Goal: Information Seeking & Learning: Learn about a topic

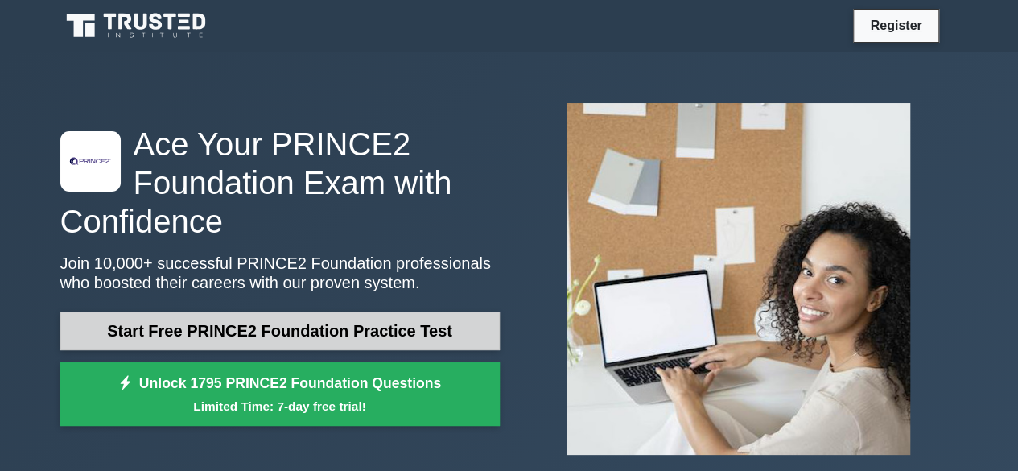
click at [319, 335] on link "Start Free PRINCE2 Foundation Practice Test" at bounding box center [279, 330] width 439 height 39
click at [270, 326] on link "Start Free PRINCE2 Foundation Practice Test" at bounding box center [279, 330] width 439 height 39
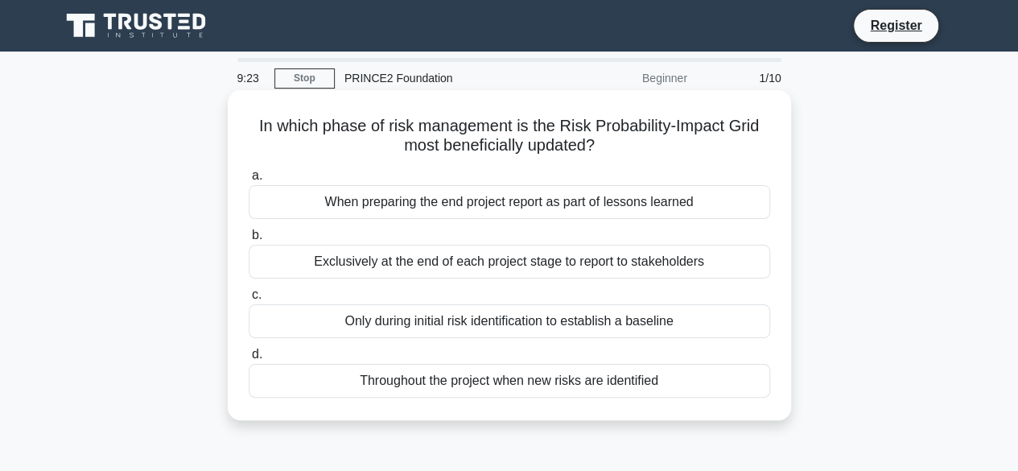
click at [521, 396] on div "Throughout the project when new risks are identified" at bounding box center [510, 381] width 522 height 34
click at [249, 360] on input "d. Throughout the project when new risks are identified" at bounding box center [249, 354] width 0 height 10
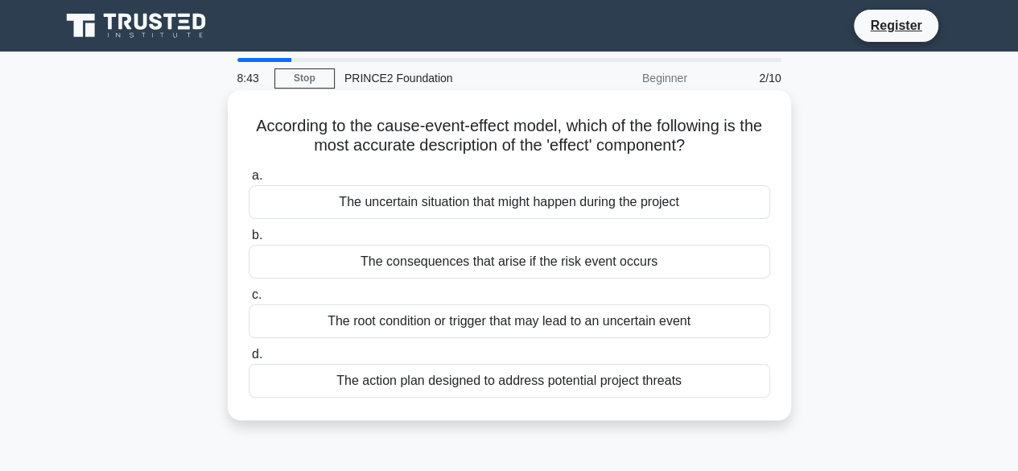
click at [539, 207] on div "The uncertain situation that might happen during the project" at bounding box center [510, 202] width 522 height 34
click at [249, 181] on input "a. The uncertain situation that might happen during the project" at bounding box center [249, 176] width 0 height 10
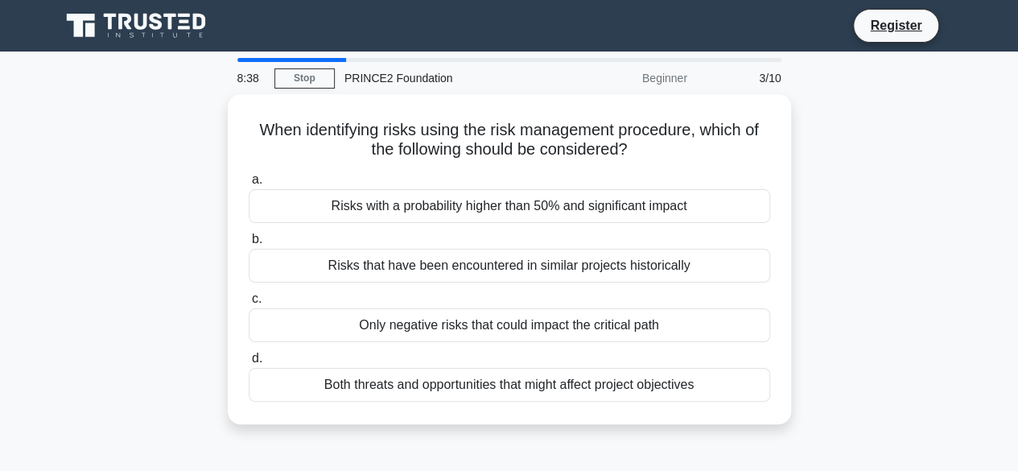
click at [299, 56] on main "8:38 Stop PRINCE2 Foundation Beginner 3/10 When identifying risks using the ris…" at bounding box center [509, 461] width 1018 height 818
click at [303, 79] on link "Stop" at bounding box center [304, 78] width 60 height 20
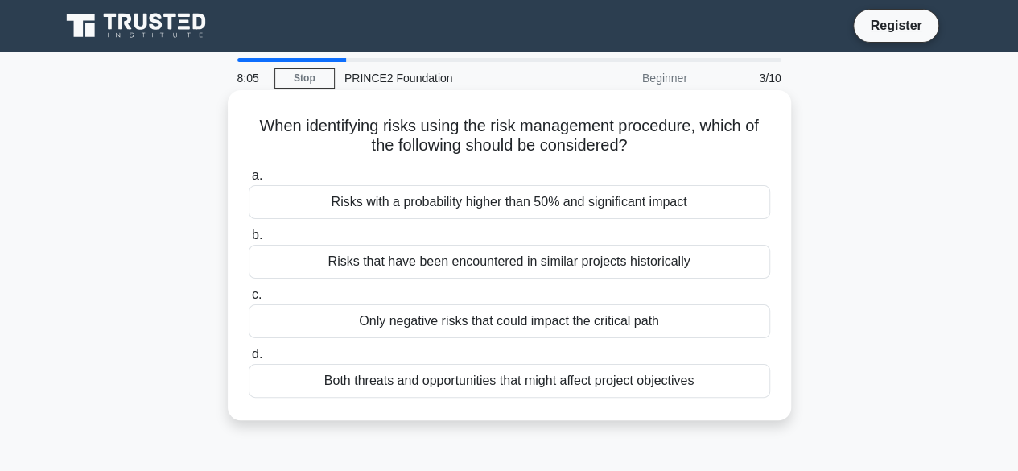
click at [499, 207] on div "Risks with a probability higher than 50% and significant impact" at bounding box center [510, 202] width 522 height 34
click at [249, 181] on input "a. Risks with a probability higher than 50% and significant impact" at bounding box center [249, 176] width 0 height 10
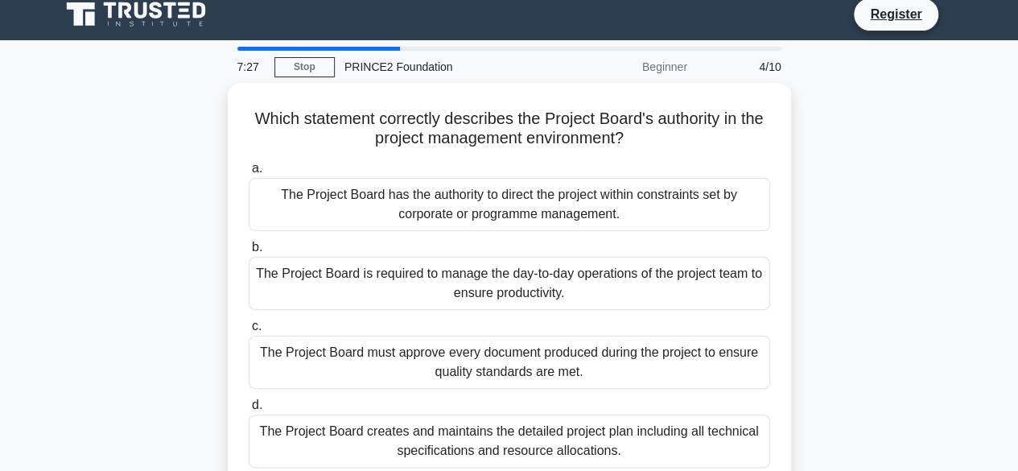
scroll to position [10, 0]
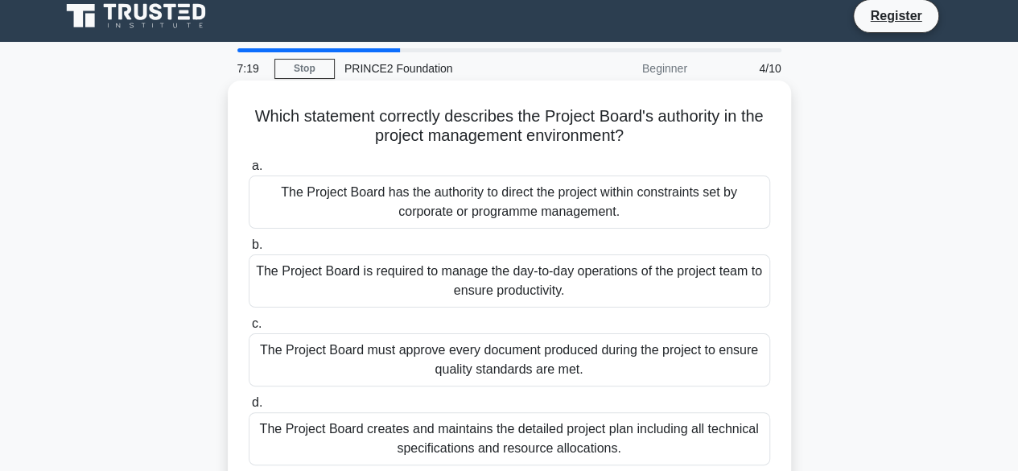
click at [538, 206] on div "The Project Board has the authority to direct the project within constraints se…" at bounding box center [510, 201] width 522 height 53
click at [249, 171] on input "a. The Project Board has the authority to direct the project within constraints…" at bounding box center [249, 166] width 0 height 10
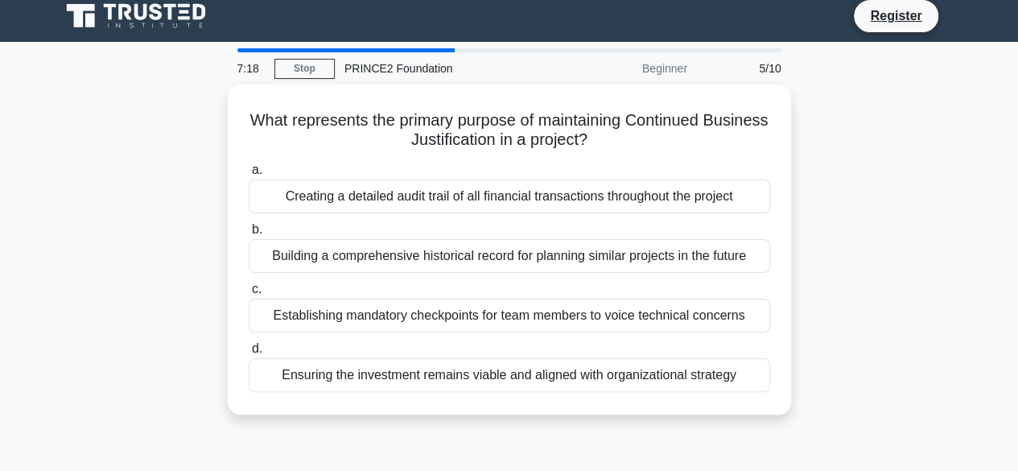
scroll to position [0, 0]
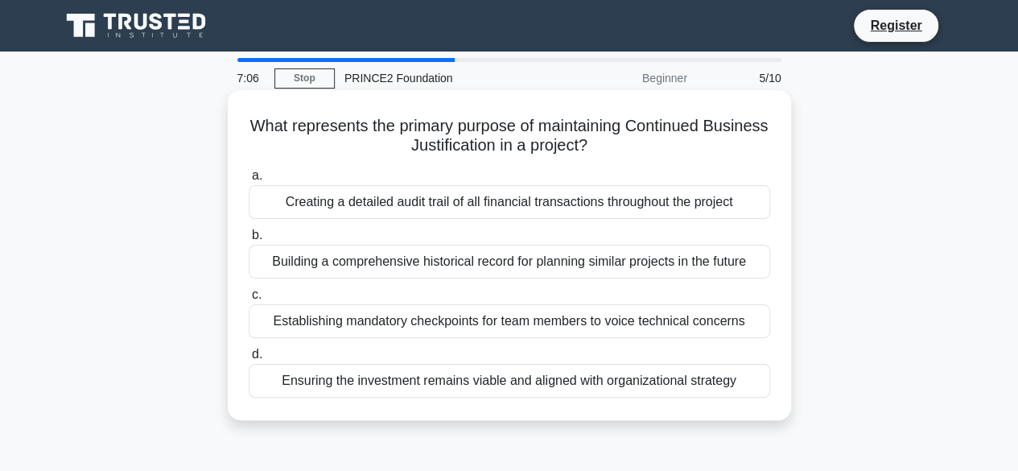
click at [486, 383] on div "Ensuring the investment remains viable and aligned with organizational strategy" at bounding box center [510, 381] width 522 height 34
click at [249, 360] on input "d. Ensuring the investment remains viable and aligned with organizational strat…" at bounding box center [249, 354] width 0 height 10
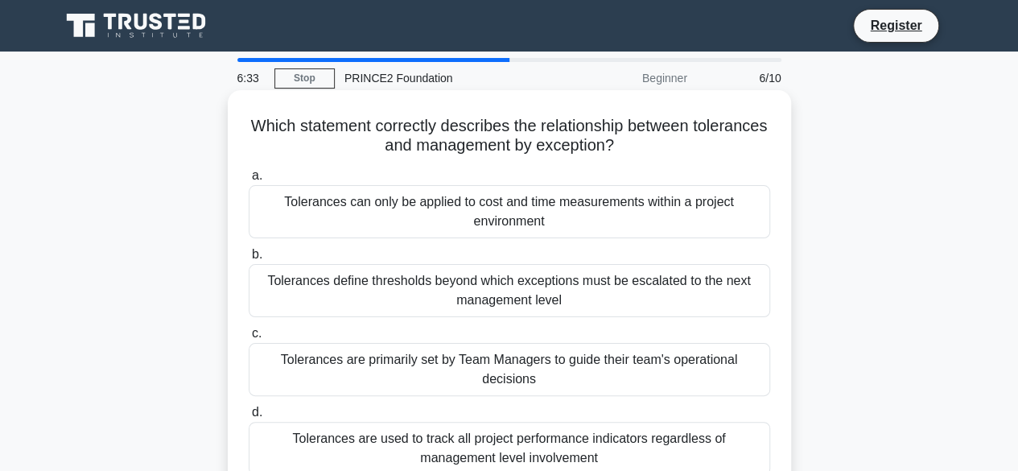
click at [638, 299] on div "Tolerances define thresholds beyond which exceptions must be escalated to the n…" at bounding box center [510, 290] width 522 height 53
click at [249, 260] on input "b. Tolerances define thresholds beyond which exceptions must be escalated to th…" at bounding box center [249, 255] width 0 height 10
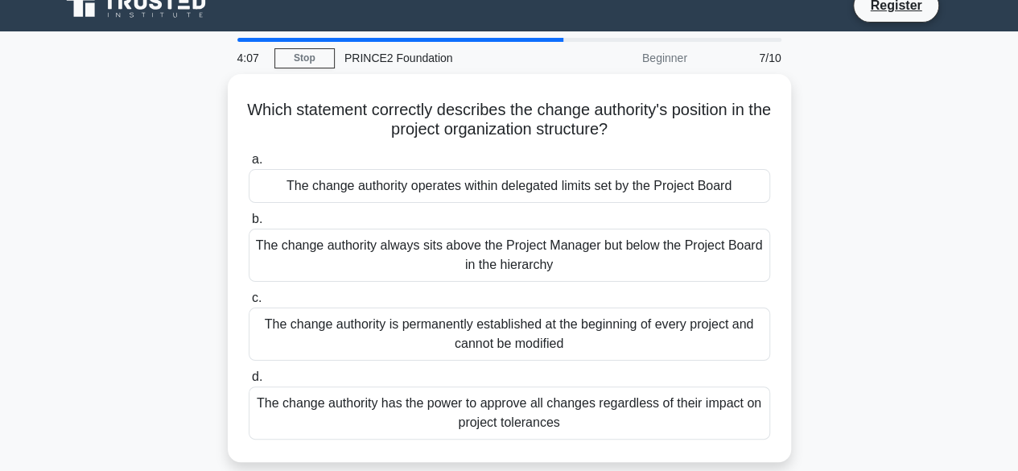
scroll to position [21, 0]
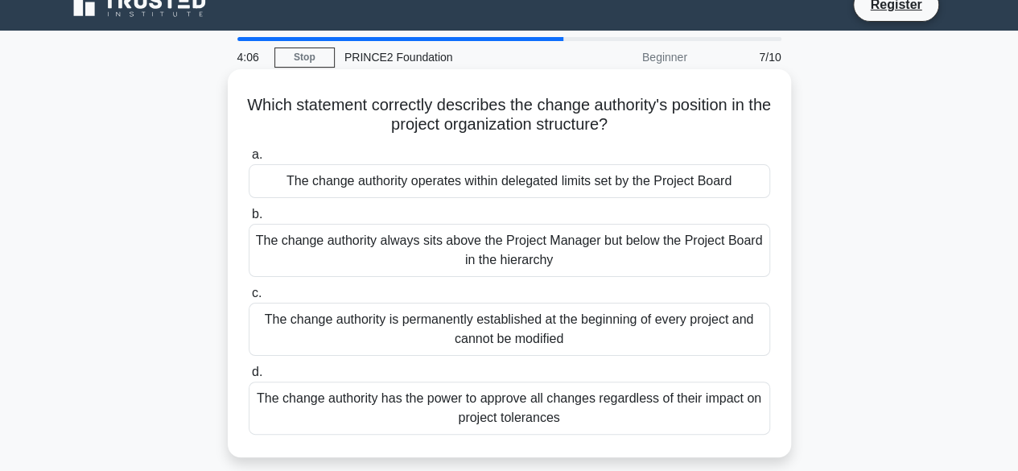
click at [620, 408] on div "The change authority has the power to approve all changes regardless of their i…" at bounding box center [510, 408] width 522 height 53
click at [249, 377] on input "d. The change authority has the power to approve all changes regardless of thei…" at bounding box center [249, 372] width 0 height 10
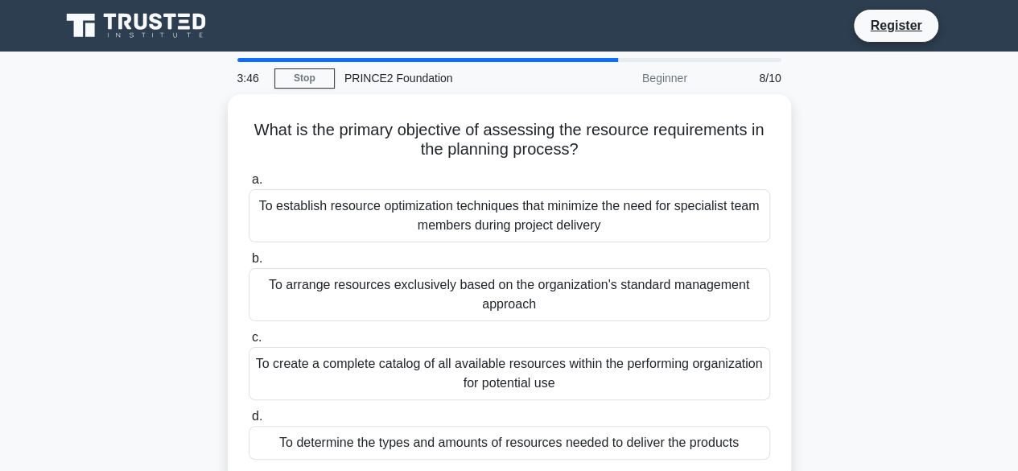
scroll to position [1, 0]
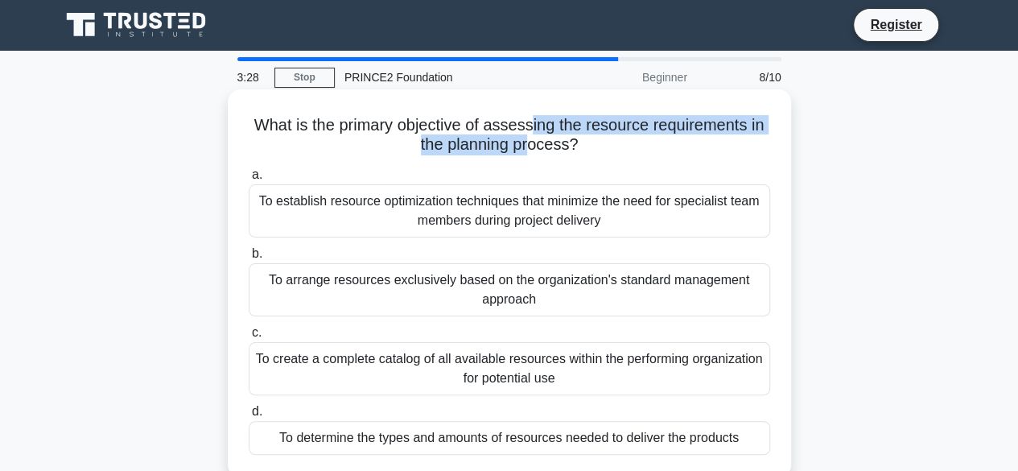
drag, startPoint x: 529, startPoint y: 124, endPoint x: 533, endPoint y: 143, distance: 19.7
click at [533, 143] on h5 "What is the primary objective of assessing the resource requirements in the pla…" at bounding box center [509, 135] width 525 height 40
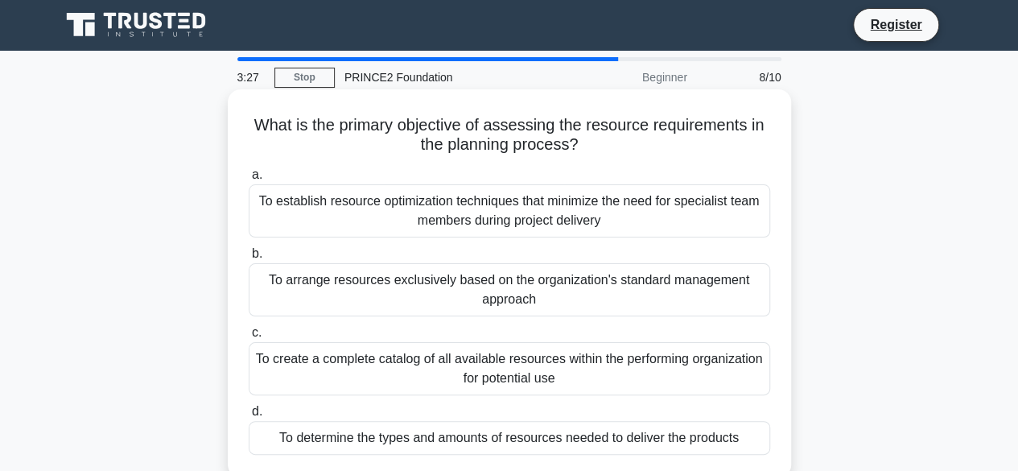
click at [615, 151] on h5 "What is the primary objective of assessing the resource requirements in the pla…" at bounding box center [509, 135] width 525 height 40
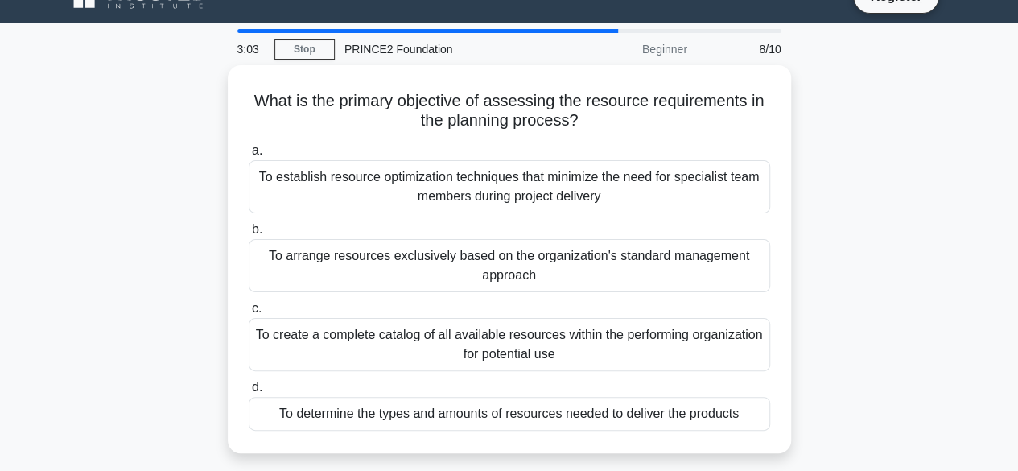
scroll to position [27, 0]
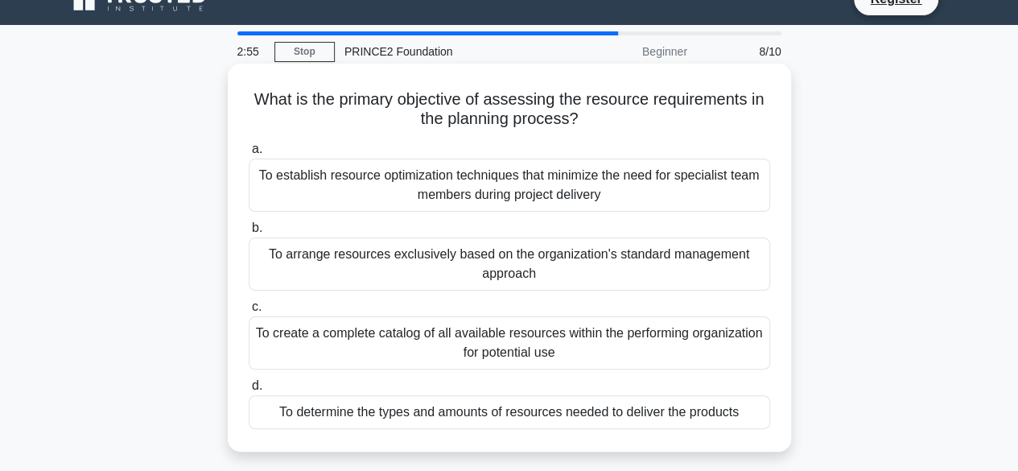
click at [684, 270] on div "To arrange resources exclusively based on the organization's standard managemen…" at bounding box center [510, 263] width 522 height 53
click at [249, 233] on input "b. To arrange resources exclusively based on the organization's standard manage…" at bounding box center [249, 228] width 0 height 10
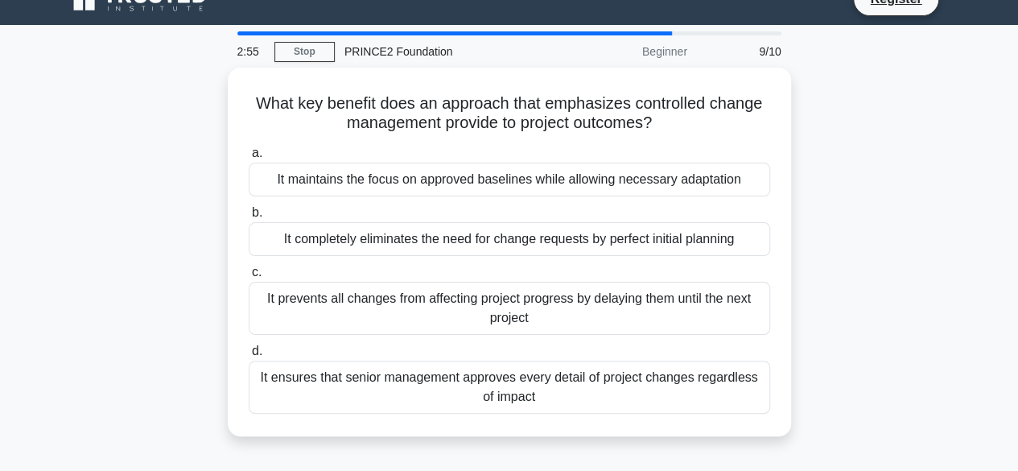
scroll to position [0, 0]
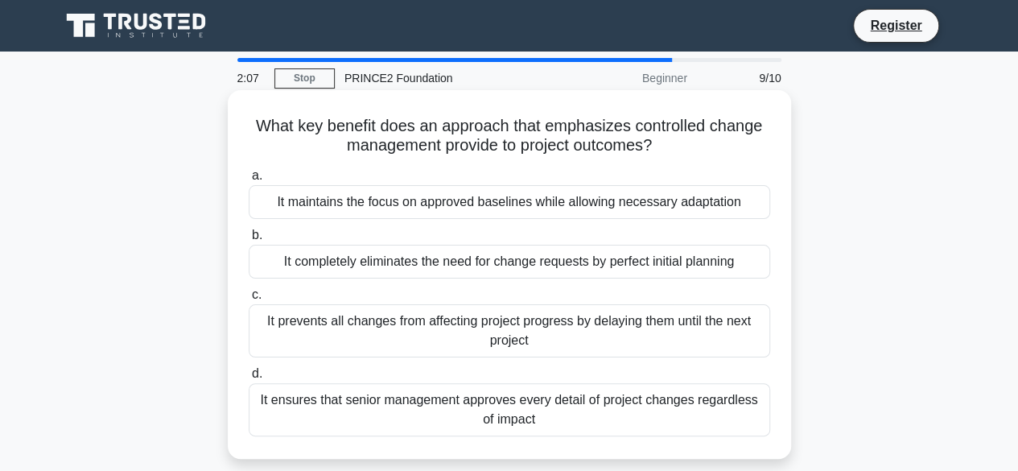
click at [591, 208] on div "It maintains the focus on approved baselines while allowing necessary adaptation" at bounding box center [510, 202] width 522 height 34
click at [249, 181] on input "a. It maintains the focus on approved baselines while allowing necessary adapta…" at bounding box center [249, 176] width 0 height 10
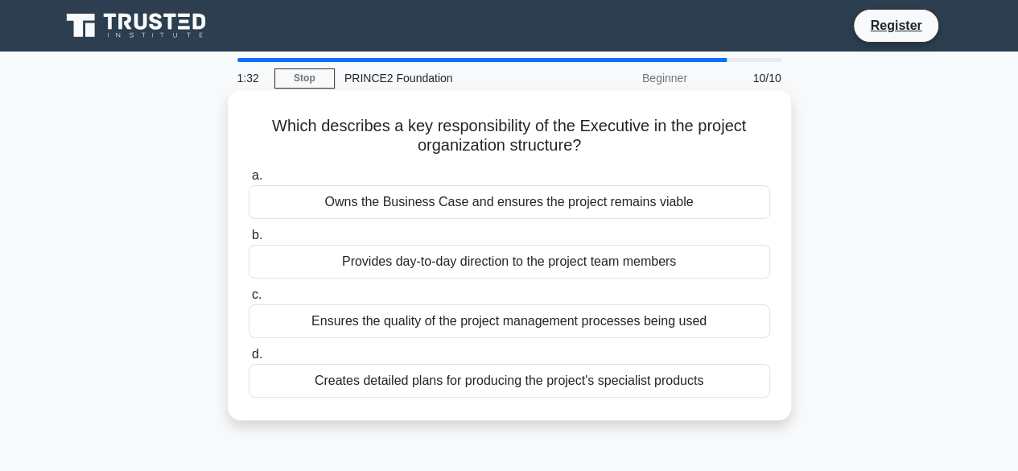
click at [562, 265] on div "Provides day-to-day direction to the project team members" at bounding box center [510, 262] width 522 height 34
click at [249, 241] on input "b. Provides day-to-day direction to the project team members" at bounding box center [249, 235] width 0 height 10
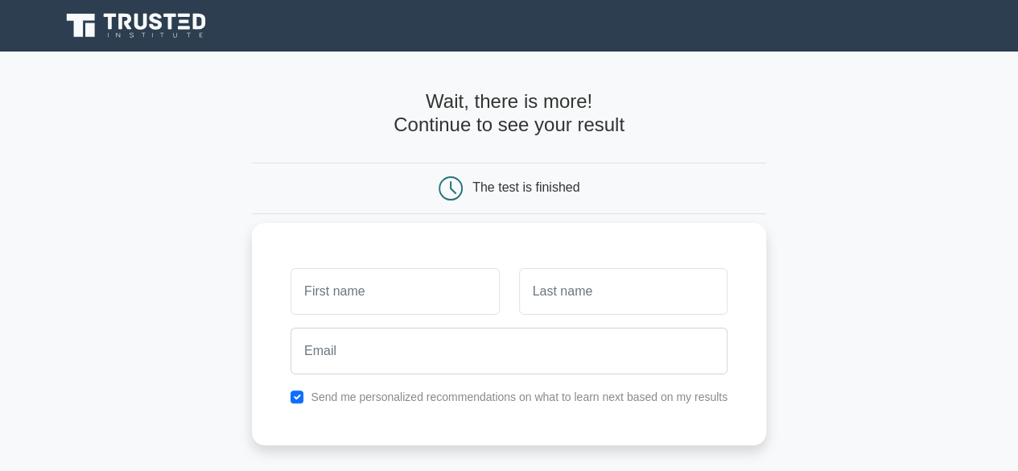
click at [354, 292] on input "text" at bounding box center [395, 291] width 208 height 47
type input "Milliana"
click at [552, 311] on input "text" at bounding box center [623, 291] width 208 height 47
type input "Yohannes"
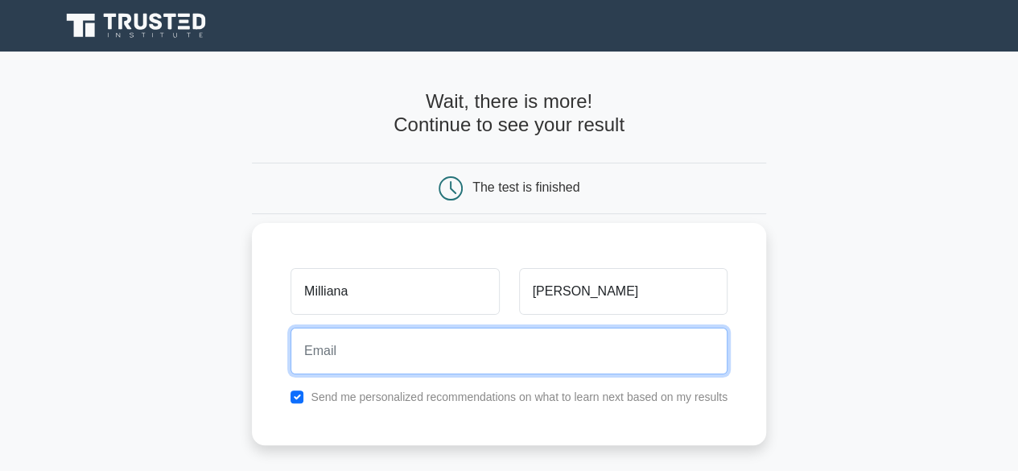
click at [530, 348] on input "email" at bounding box center [509, 351] width 437 height 47
type input "milliyoh@gmail.com"
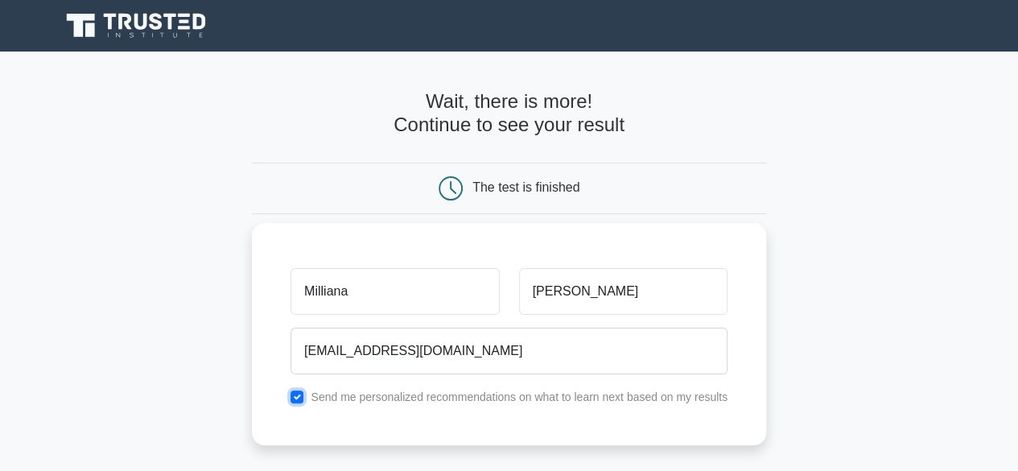
click at [301, 392] on input "checkbox" at bounding box center [297, 396] width 13 height 13
checkbox input "false"
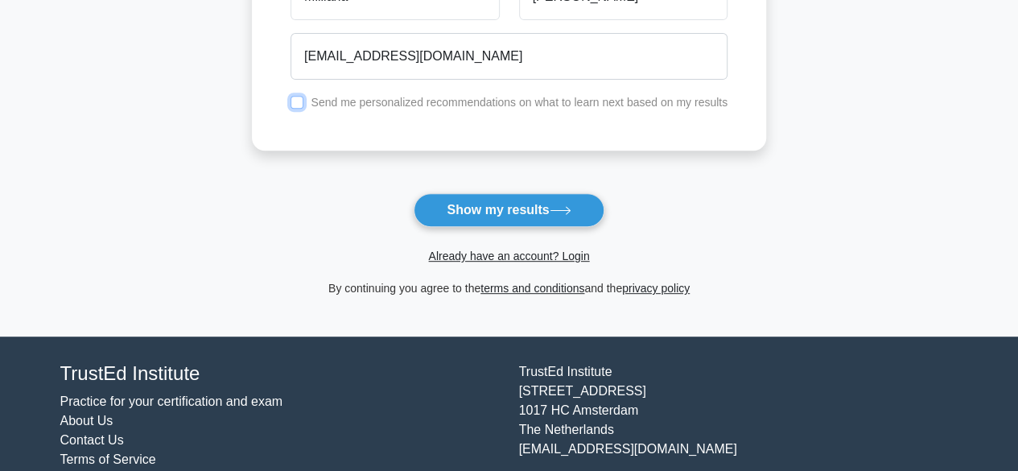
scroll to position [336, 0]
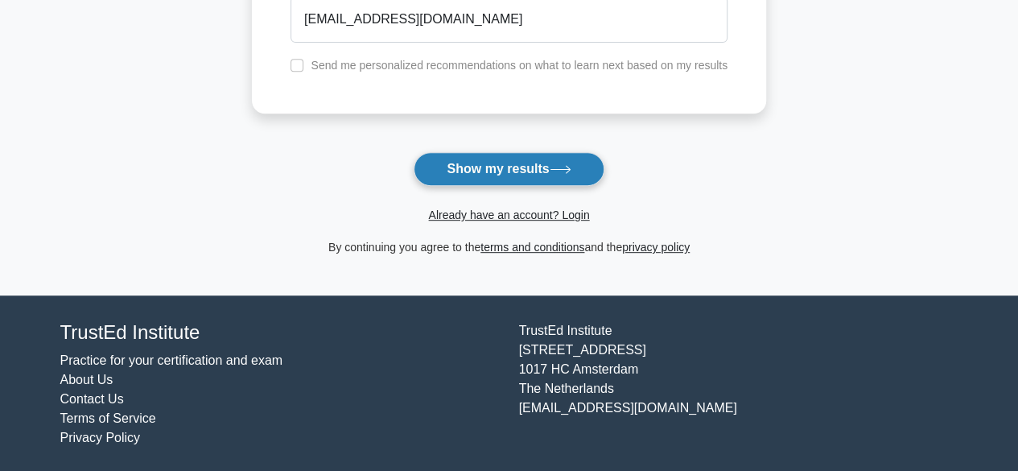
click at [547, 173] on button "Show my results" at bounding box center [509, 169] width 190 height 34
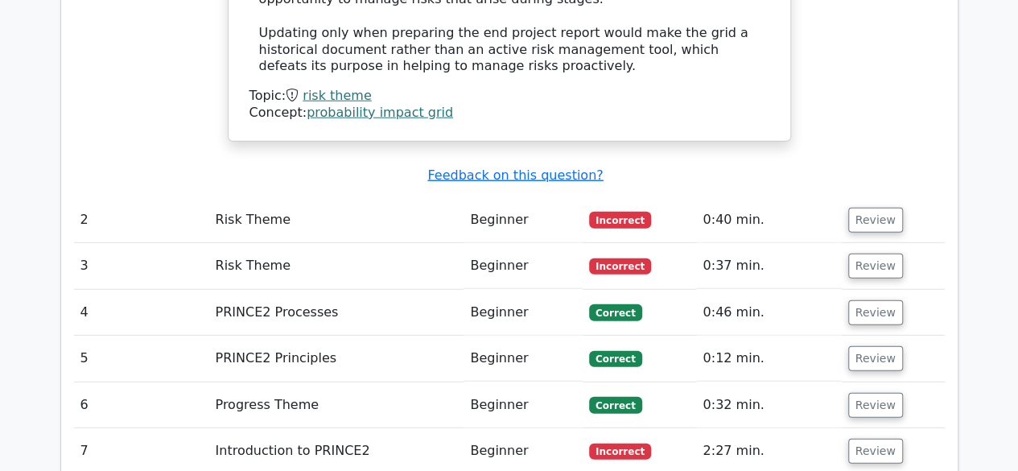
scroll to position [2033, 0]
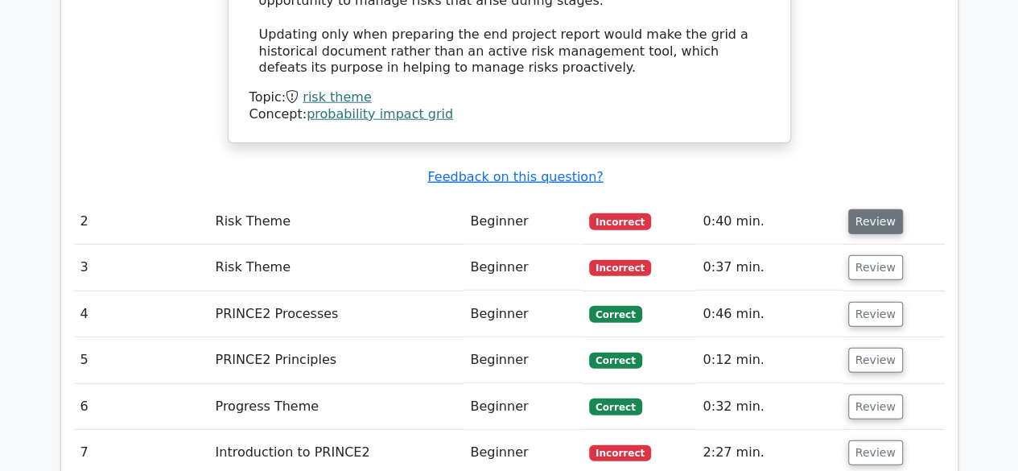
click at [850, 209] on button "Review" at bounding box center [875, 221] width 55 height 25
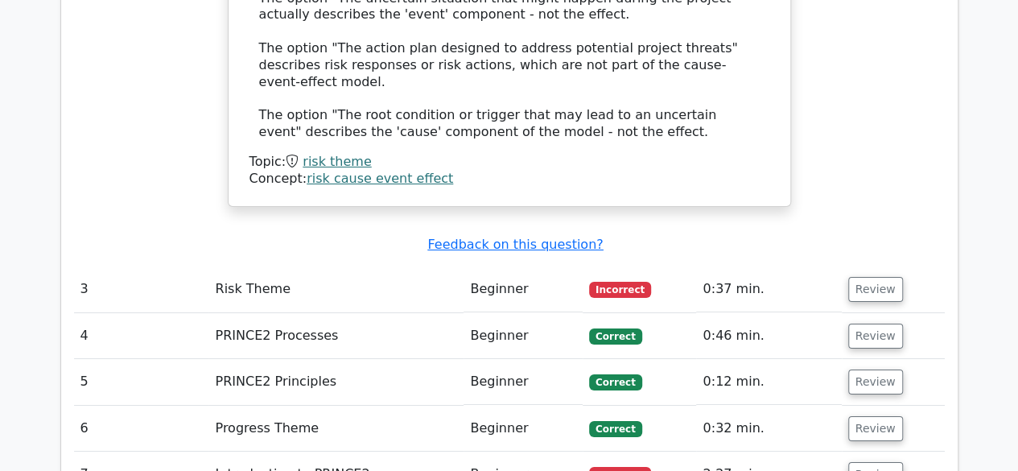
scroll to position [2916, 0]
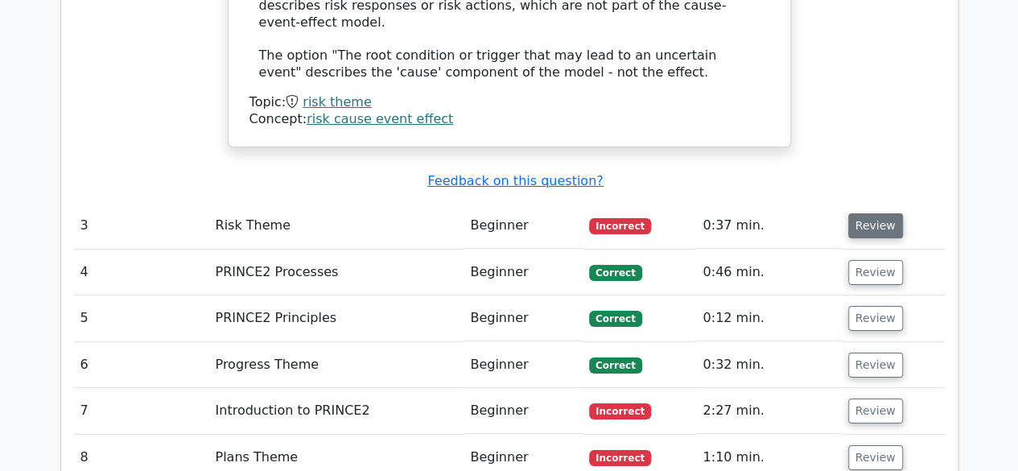
click at [870, 213] on button "Review" at bounding box center [875, 225] width 55 height 25
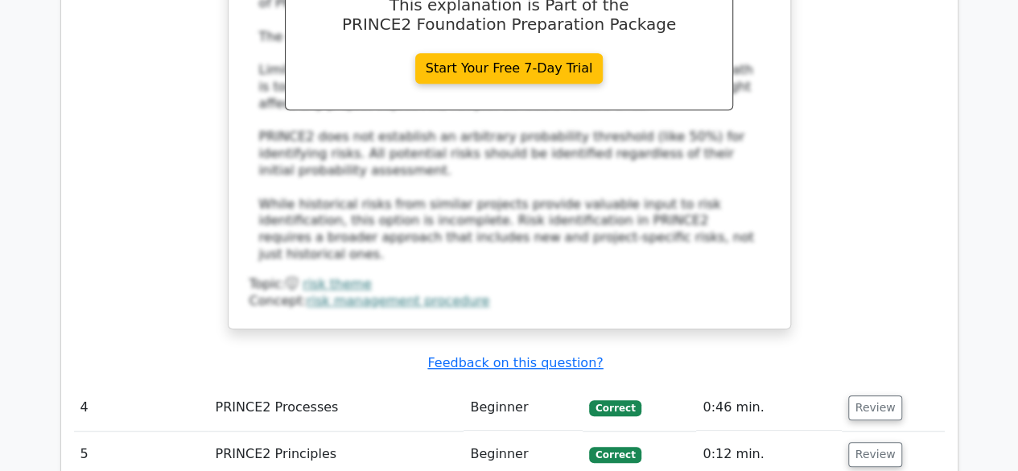
scroll to position [3570, 0]
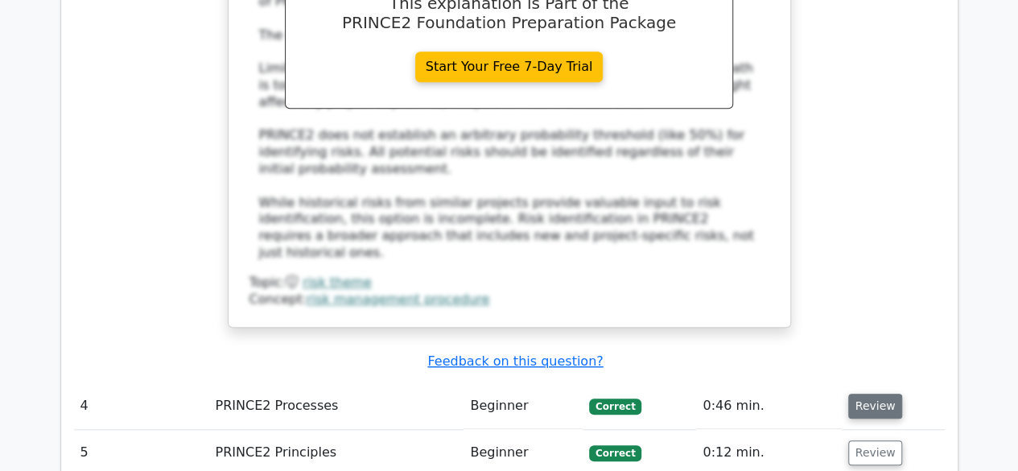
click at [861, 394] on button "Review" at bounding box center [875, 406] width 55 height 25
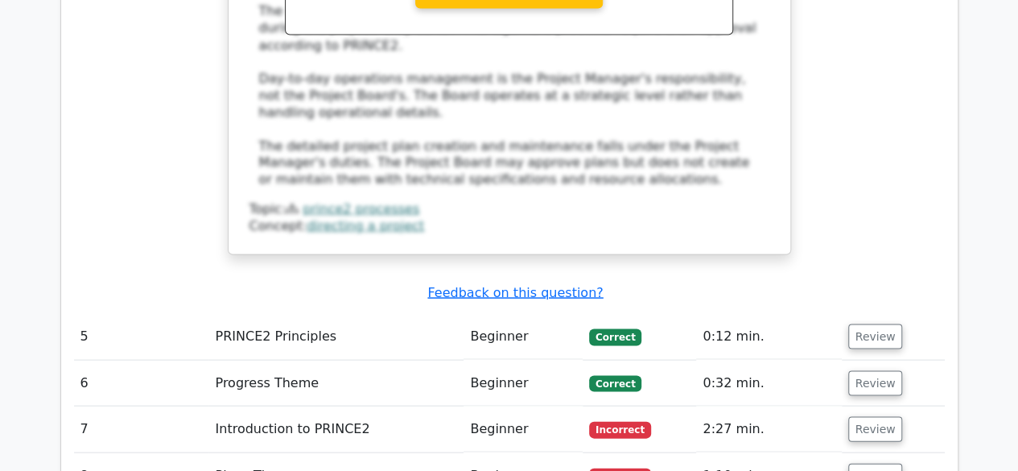
scroll to position [4569, 0]
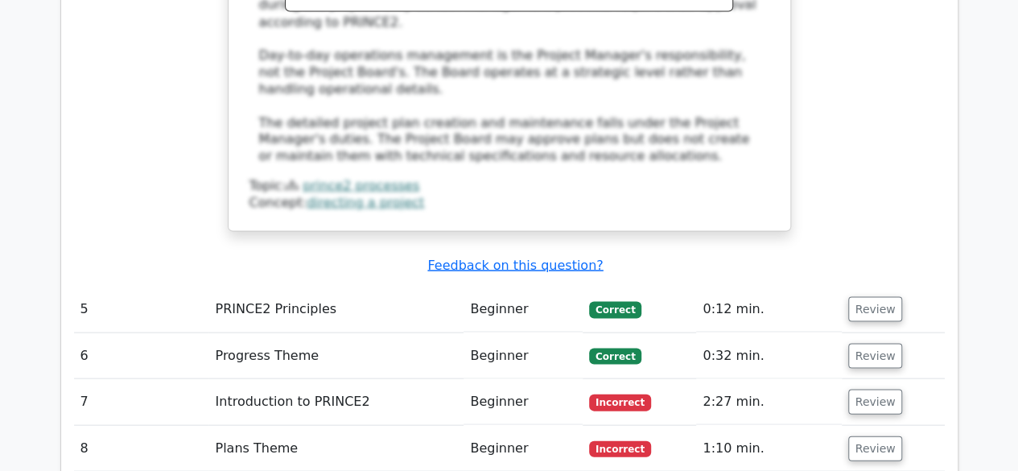
click at [876, 378] on td "Review" at bounding box center [893, 401] width 103 height 46
click at [872, 389] on button "Review" at bounding box center [875, 401] width 55 height 25
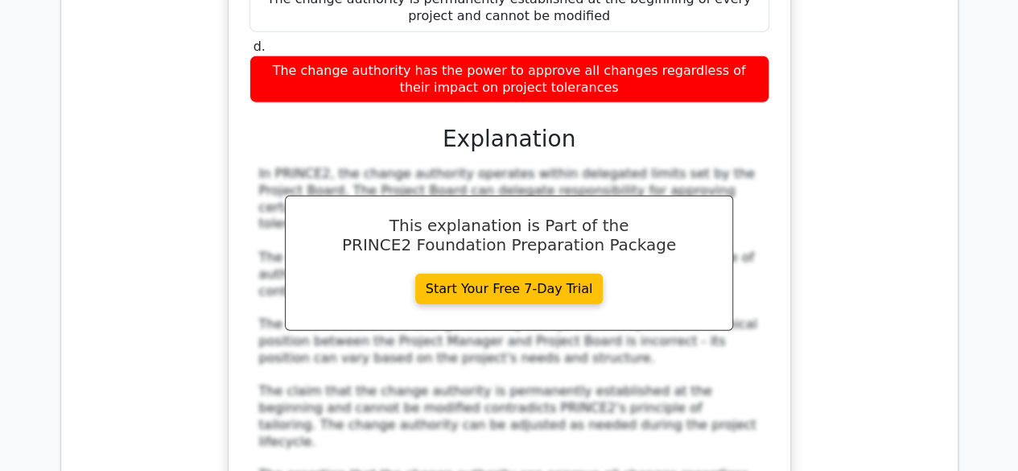
scroll to position [5444, 0]
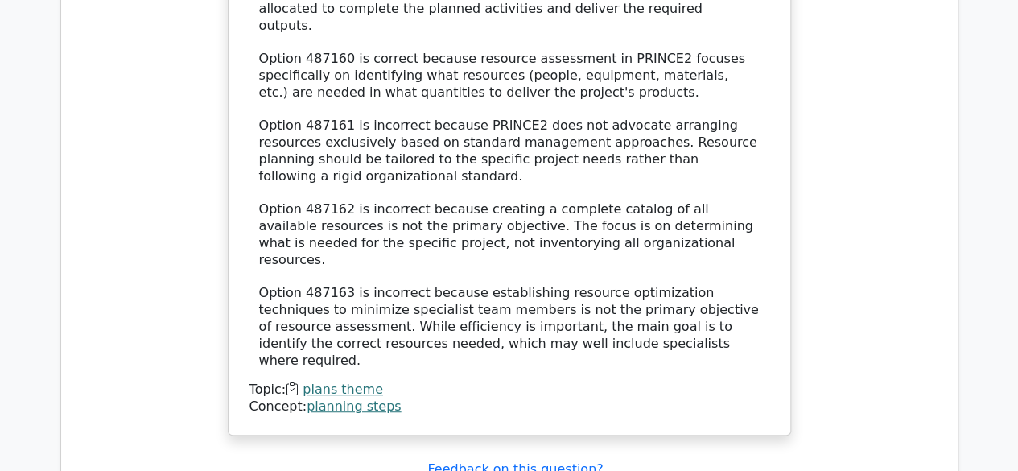
scroll to position [6507, 0]
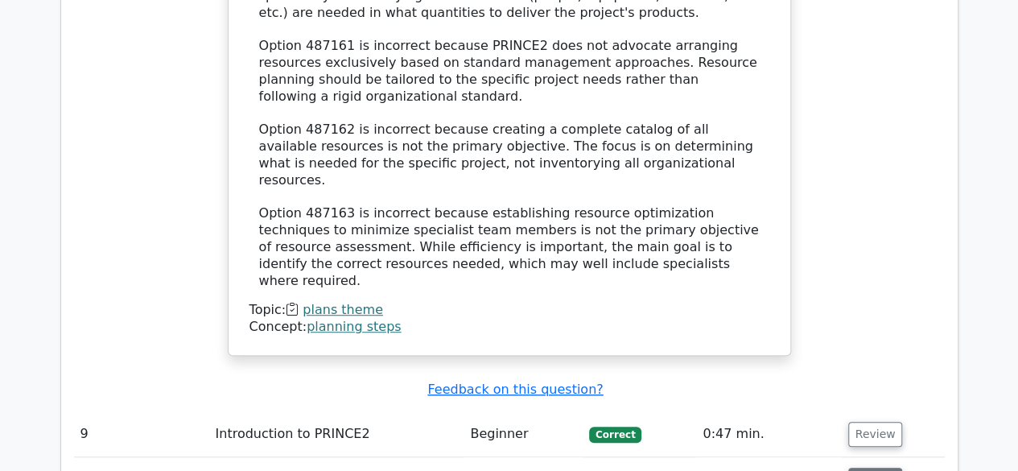
click at [882, 468] on button "Review" at bounding box center [875, 480] width 55 height 25
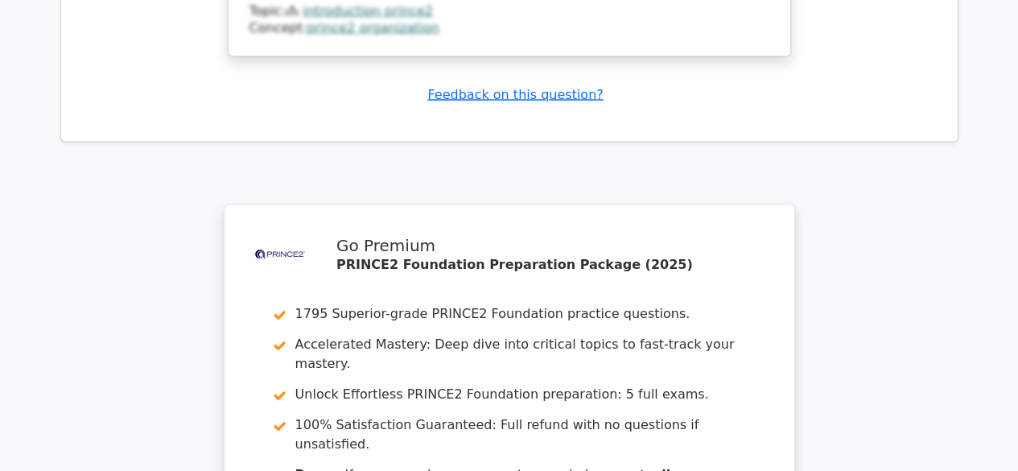
scroll to position [7708, 0]
